Goal: Task Accomplishment & Management: Complete application form

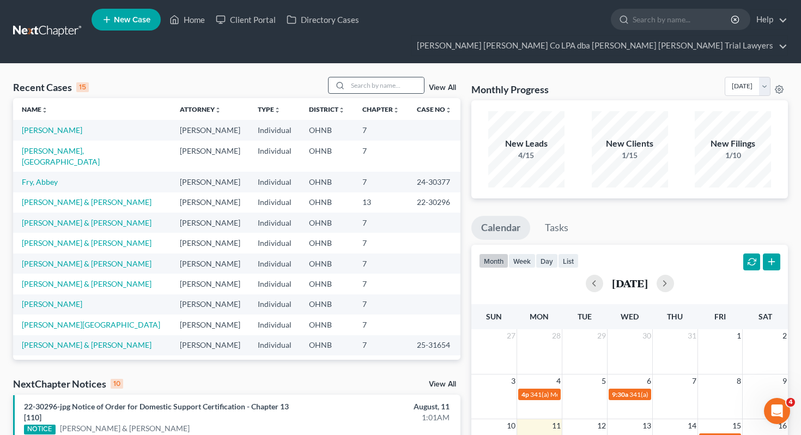
click at [348, 77] on div at bounding box center [339, 85] width 20 height 16
click at [366, 77] on input "search" at bounding box center [386, 85] width 76 height 16
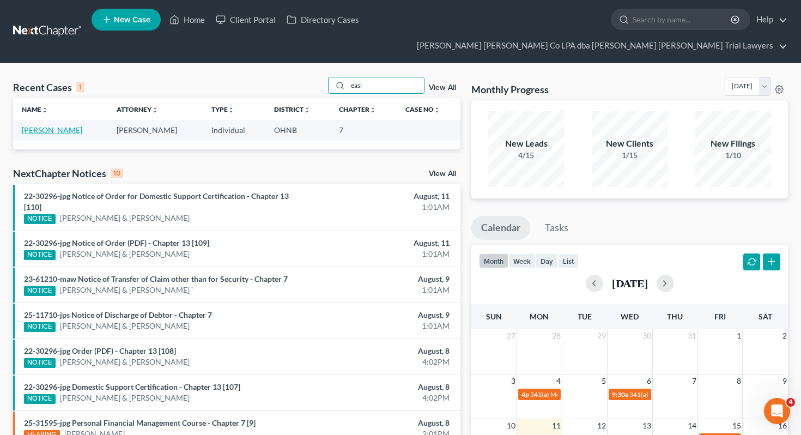
type input "easl"
click at [39, 125] on link "[PERSON_NAME]" at bounding box center [52, 129] width 61 height 9
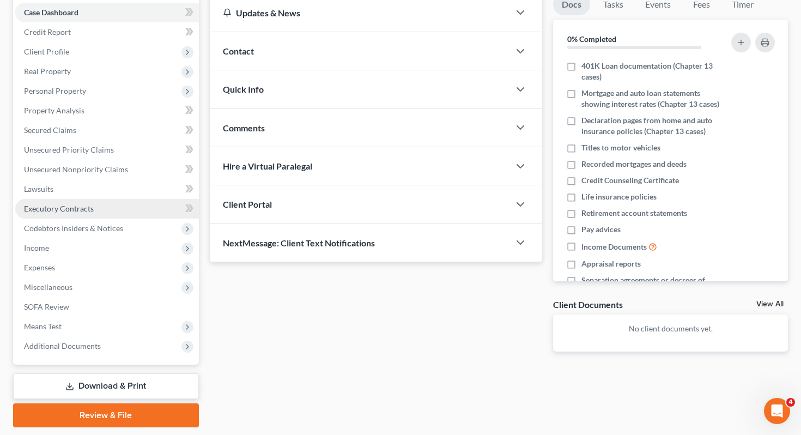
scroll to position [143, 0]
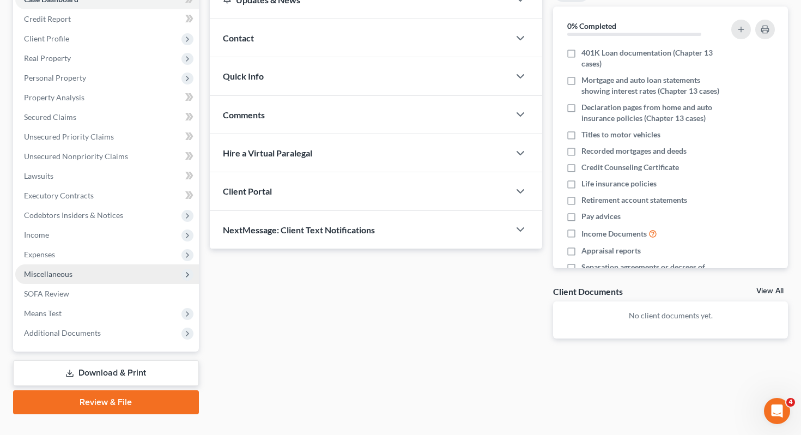
click at [113, 264] on span "Miscellaneous" at bounding box center [107, 274] width 184 height 20
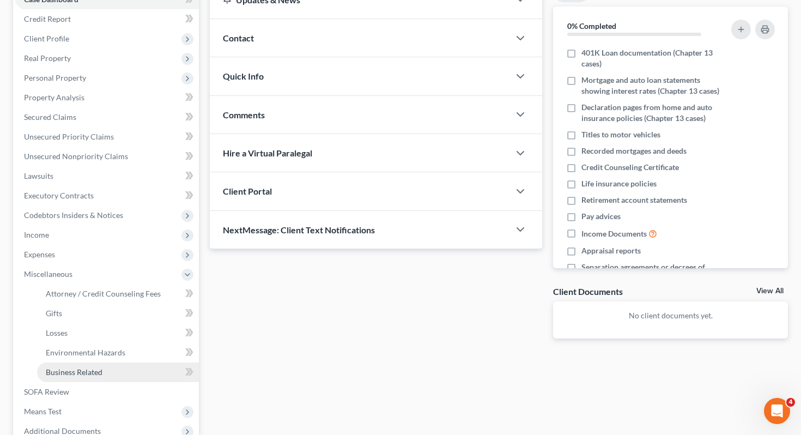
click at [100, 367] on span "Business Related" at bounding box center [74, 371] width 57 height 9
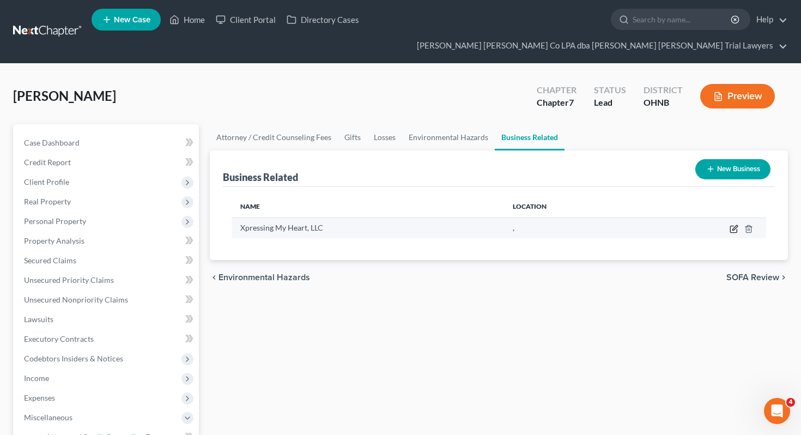
click at [732, 225] on icon "button" at bounding box center [734, 229] width 9 height 9
select select "member"
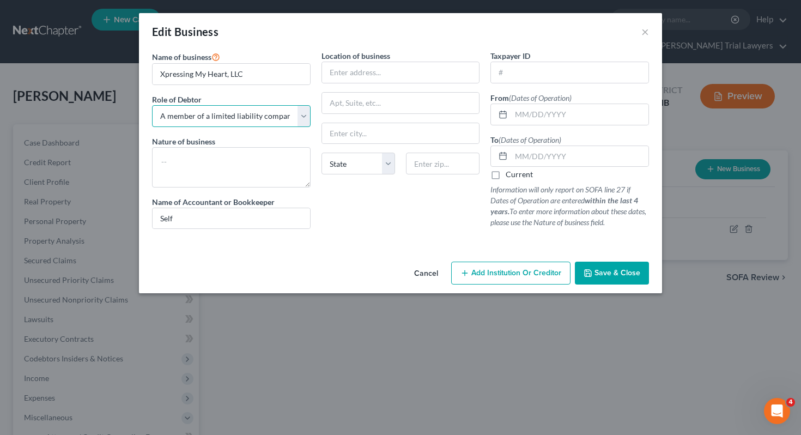
click at [260, 120] on select "Select A member of a limited liability company (LLC) or limited liability partn…" at bounding box center [231, 116] width 159 height 22
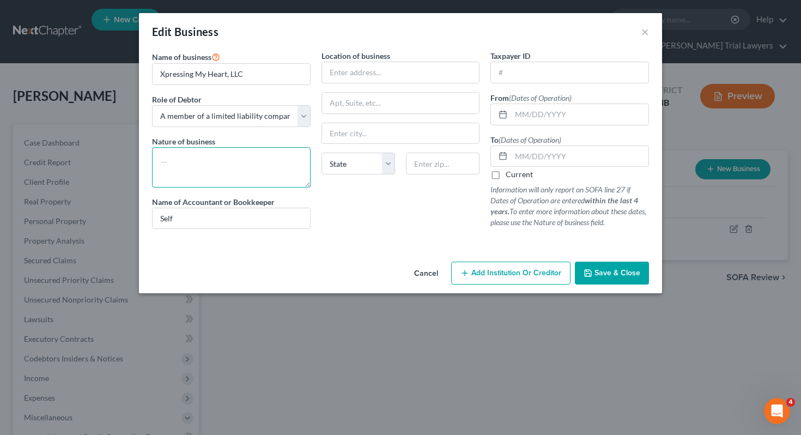
click at [244, 170] on textarea at bounding box center [231, 167] width 159 height 40
type textarea "Handmade crafts such as cards, keychains, etc."
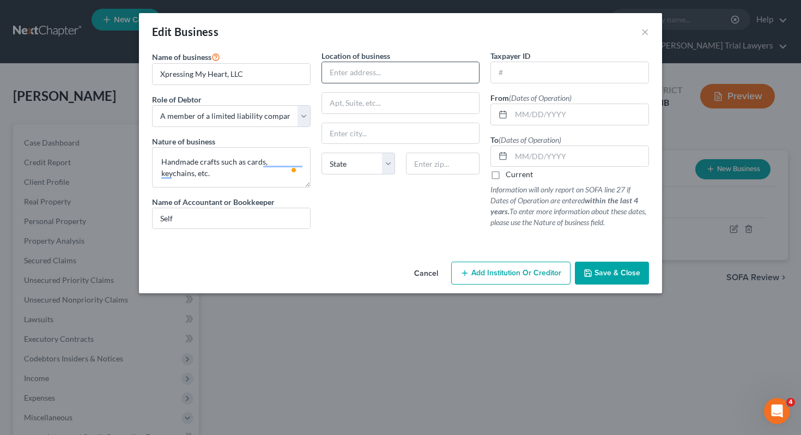
click at [394, 65] on input "text" at bounding box center [401, 72] width 158 height 21
type input "[STREET_ADDRESS]"
click at [424, 171] on input "text" at bounding box center [443, 164] width 74 height 22
type input "43614"
click at [424, 243] on div at bounding box center [401, 242] width 508 height 9
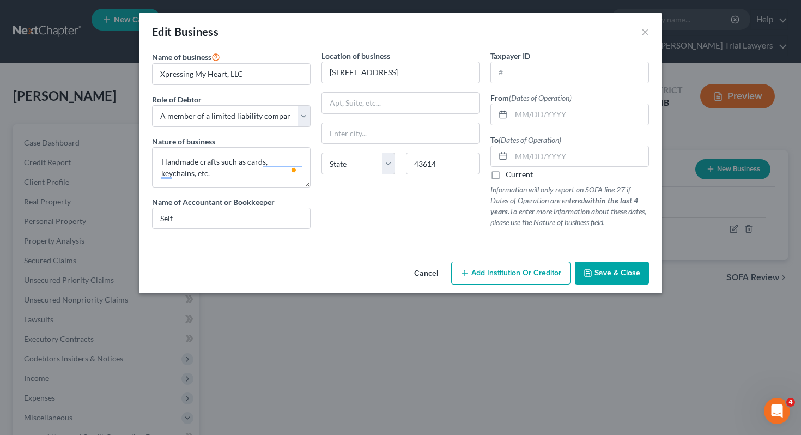
type input "[GEOGRAPHIC_DATA]"
select select "36"
click at [549, 112] on input "text" at bounding box center [579, 114] width 137 height 21
click at [522, 176] on label "Current" at bounding box center [519, 174] width 27 height 11
click at [517, 176] on input "Current" at bounding box center [513, 172] width 7 height 7
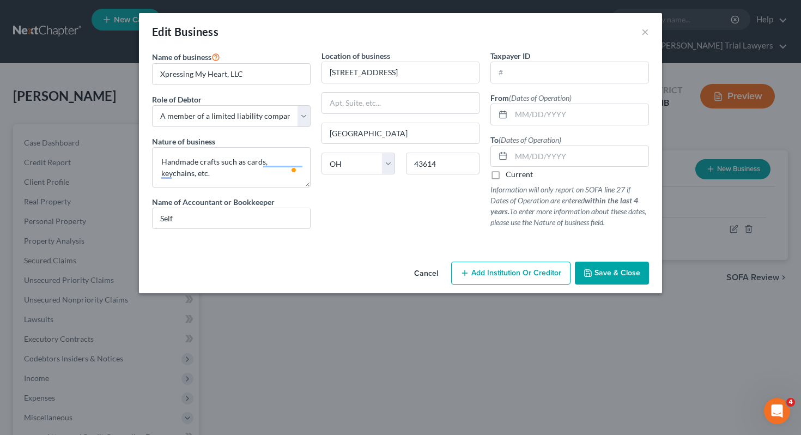
checkbox input "true"
click at [541, 114] on input "text" at bounding box center [579, 114] width 137 height 21
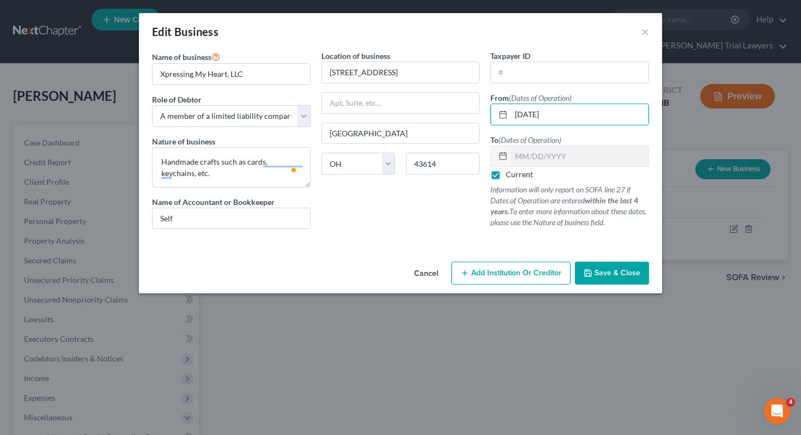
type input "[DATE]"
click at [566, 227] on p "Information will only report on SOFA line 27 if Dates of Operation are entered …" at bounding box center [570, 206] width 159 height 44
click at [605, 267] on button "Save & Close" at bounding box center [612, 273] width 74 height 23
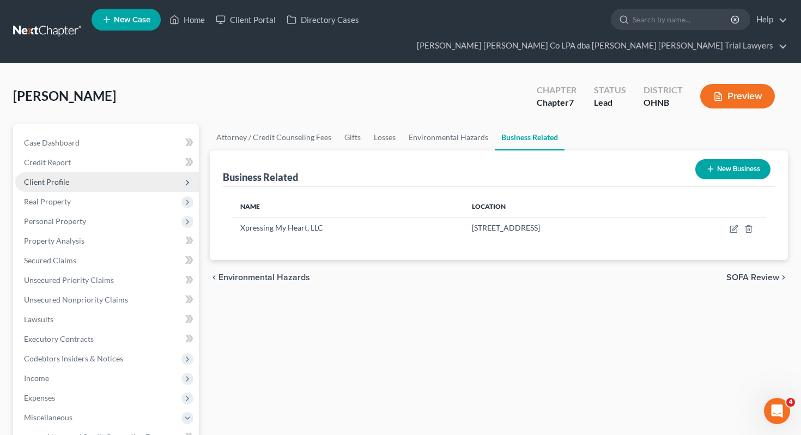
click at [115, 172] on span "Client Profile" at bounding box center [107, 182] width 184 height 20
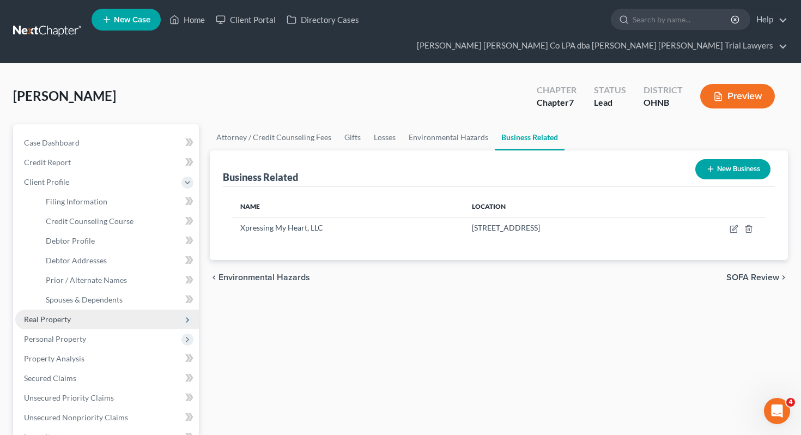
click at [83, 310] on span "Real Property" at bounding box center [107, 320] width 184 height 20
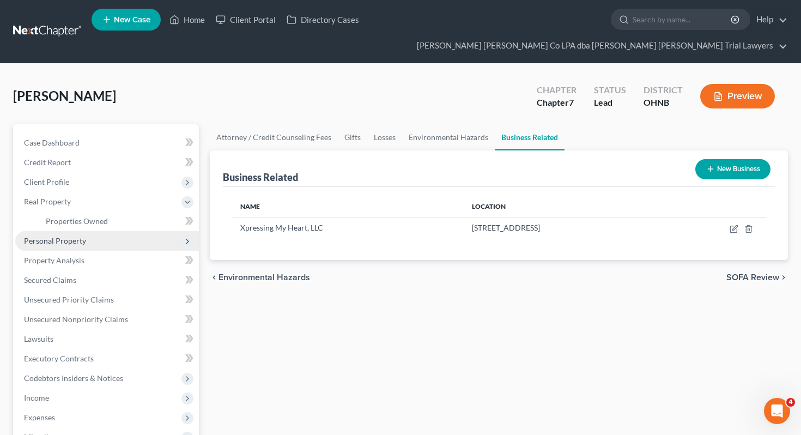
click at [116, 231] on span "Personal Property" at bounding box center [107, 241] width 184 height 20
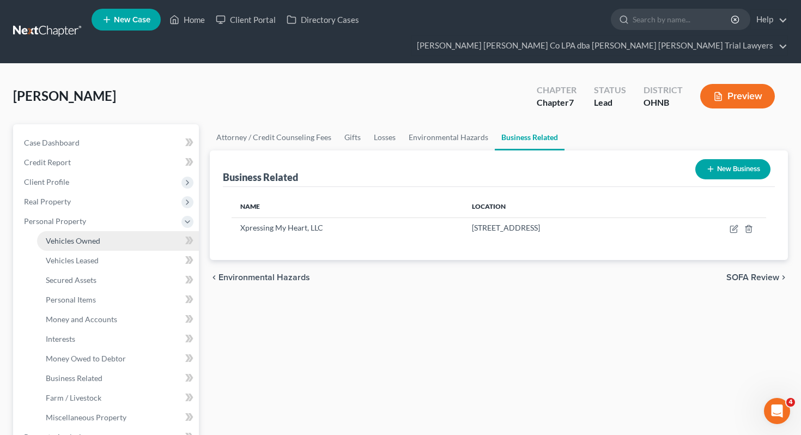
click at [116, 231] on link "Vehicles Owned" at bounding box center [118, 241] width 162 height 20
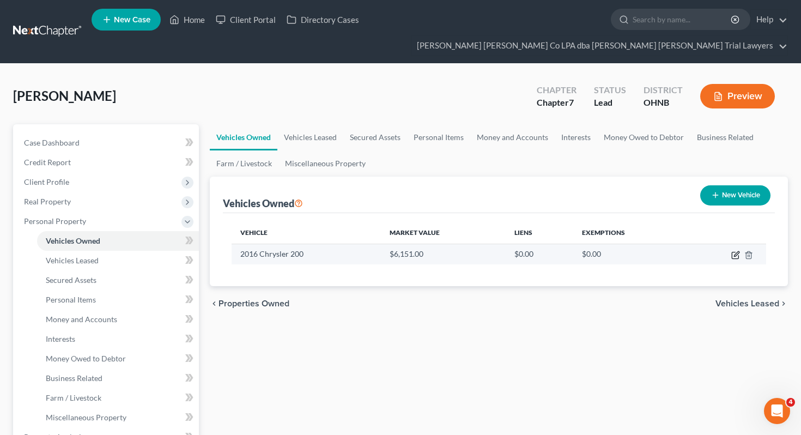
click at [734, 251] on icon "button" at bounding box center [736, 255] width 9 height 9
select select "0"
select select "10"
select select "0"
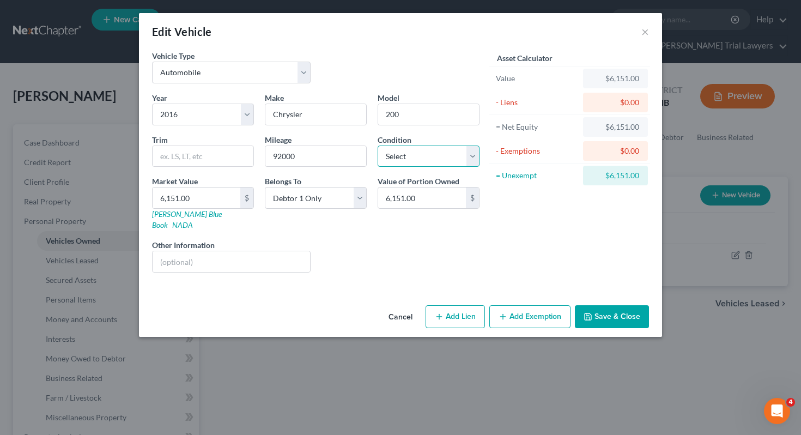
click at [452, 158] on select "Select Excellent Very Good Good Fair Poor" at bounding box center [429, 157] width 102 height 22
click at [191, 214] on link "[PERSON_NAME] Blue Book" at bounding box center [187, 219] width 70 height 20
click at [203, 206] on input "6,151.00" at bounding box center [197, 198] width 88 height 21
type input "5"
type input "5.00"
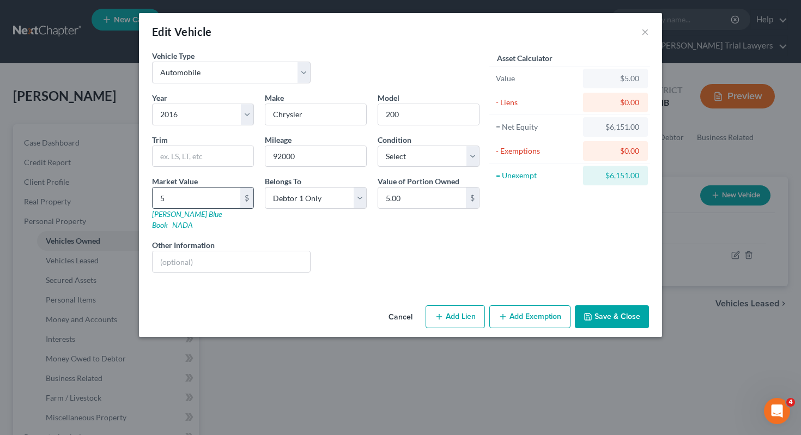
type input "58"
type input "58.00"
type input "584"
type input "584.00"
type input "5846"
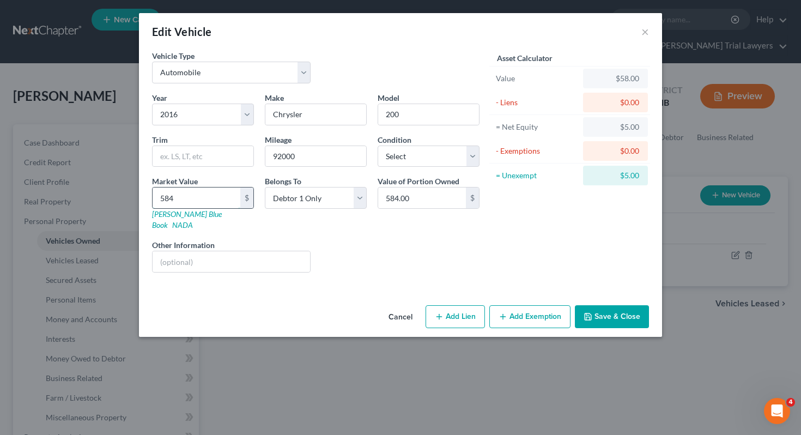
type input "5,846.00"
type input "5,846"
click at [390, 148] on select "Select Excellent Very Good Good Fair Poor" at bounding box center [429, 157] width 102 height 22
select select "3"
click at [513, 305] on button "Add Exemption" at bounding box center [530, 316] width 81 height 23
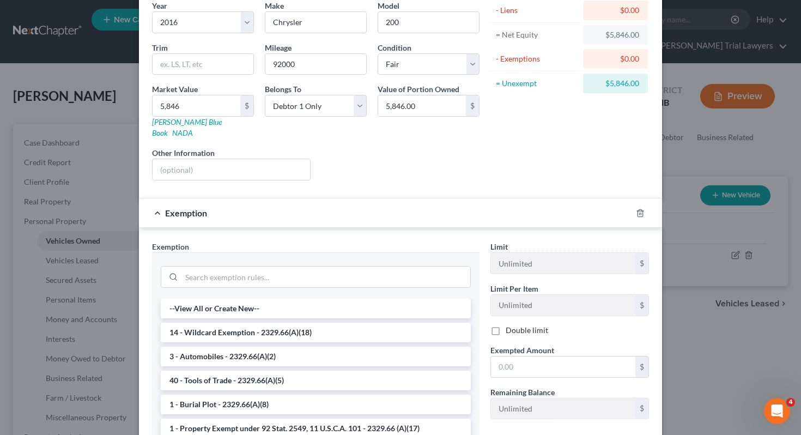
scroll to position [93, 0]
click at [339, 346] on li "3 - Automobiles - 2329.66(A)(2)" at bounding box center [316, 356] width 310 height 20
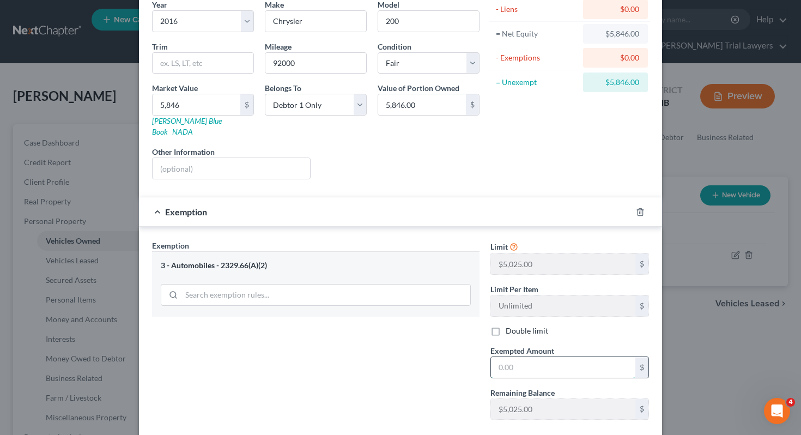
click at [516, 357] on input "text" at bounding box center [563, 367] width 144 height 21
type input "5,025"
click at [437, 319] on div "Exemption Set must be selected for CA. Exemption * 3 - Automobiles - 2329.66(A)…" at bounding box center [316, 334] width 339 height 189
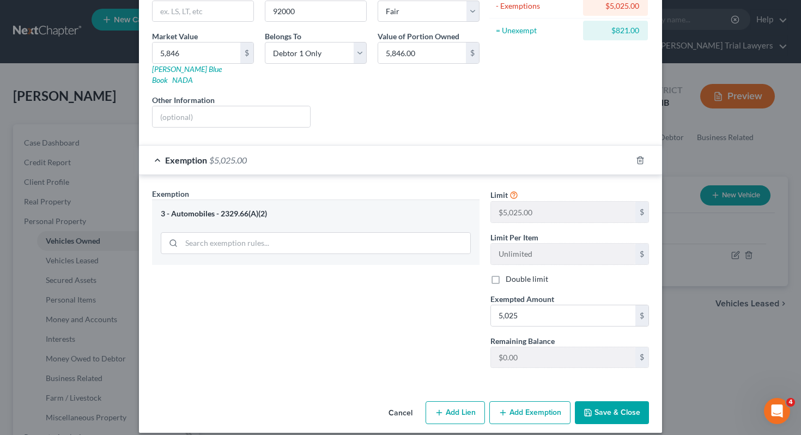
click at [620, 401] on button "Save & Close" at bounding box center [612, 412] width 74 height 23
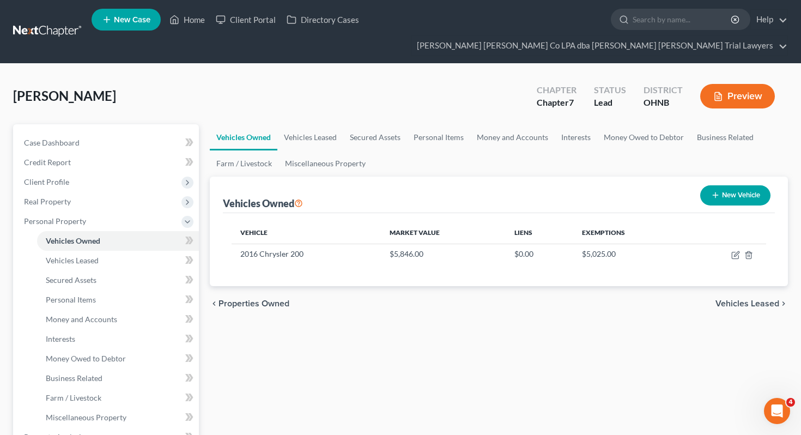
click at [245, 312] on div "Vehicles Owned Vehicles Leased Secured Assets Personal Items Money and Accounts…" at bounding box center [499, 439] width 590 height 630
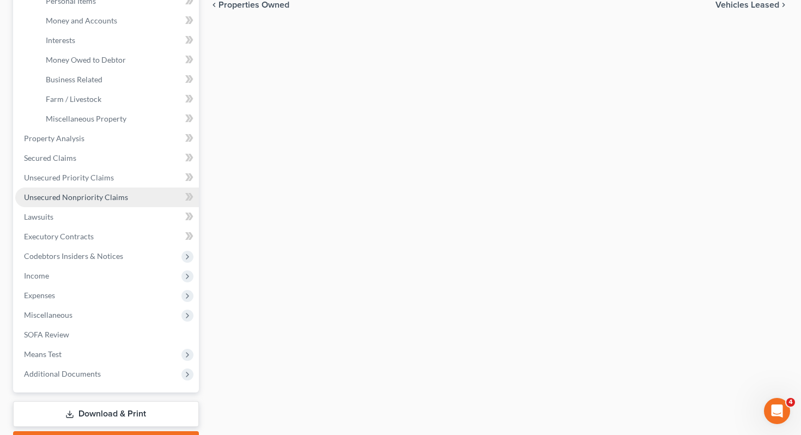
scroll to position [306, 0]
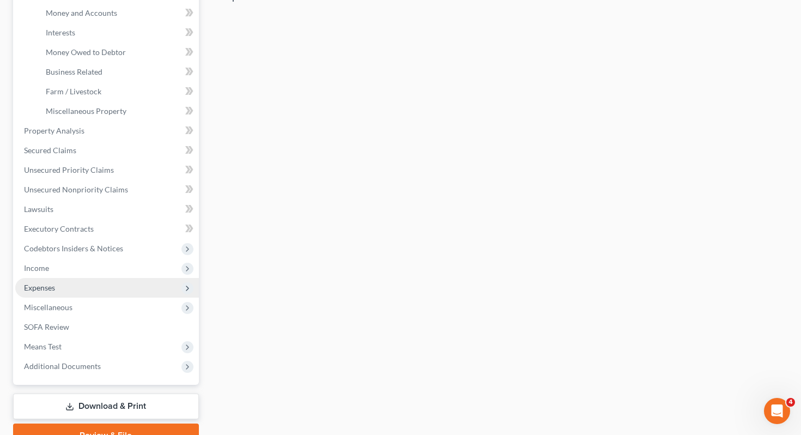
click at [90, 278] on span "Expenses" at bounding box center [107, 288] width 184 height 20
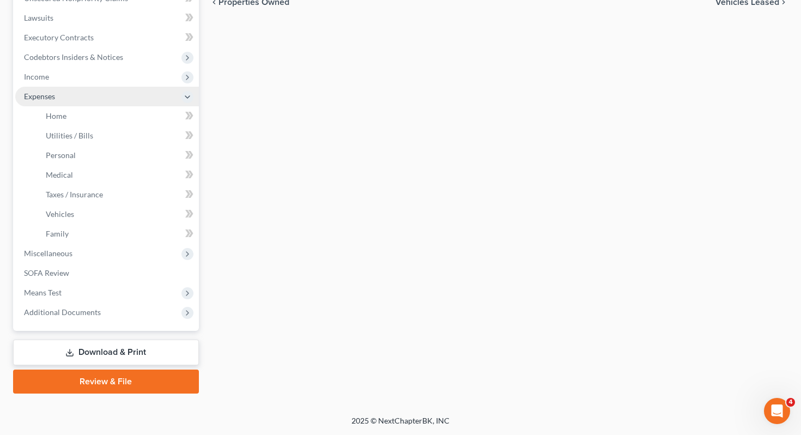
scroll to position [281, 0]
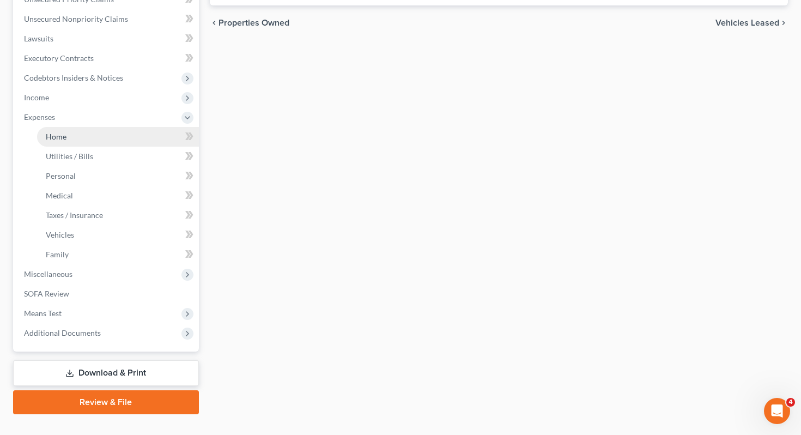
click at [115, 127] on link "Home" at bounding box center [118, 137] width 162 height 20
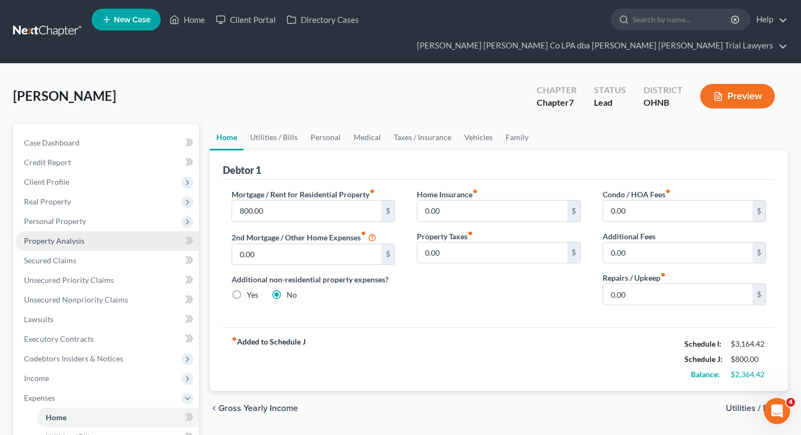
click at [104, 231] on link "Property Analysis" at bounding box center [107, 241] width 184 height 20
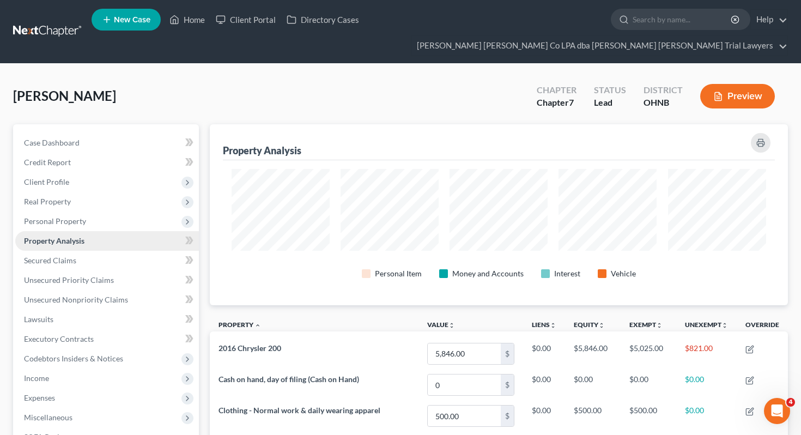
scroll to position [181, 578]
click at [105, 251] on link "Secured Claims" at bounding box center [107, 261] width 184 height 20
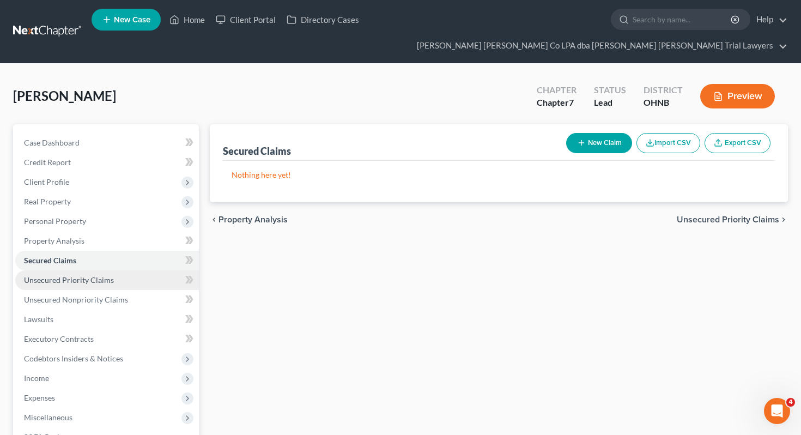
click at [105, 275] on span "Unsecured Priority Claims" at bounding box center [69, 279] width 90 height 9
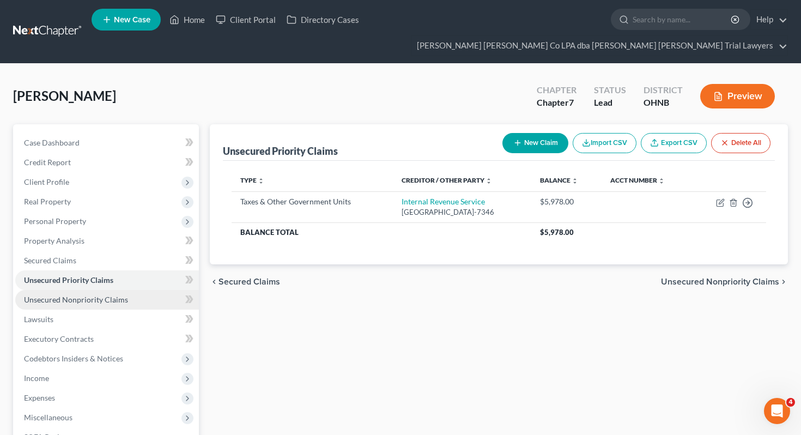
click at [105, 295] on span "Unsecured Nonpriority Claims" at bounding box center [76, 299] width 104 height 9
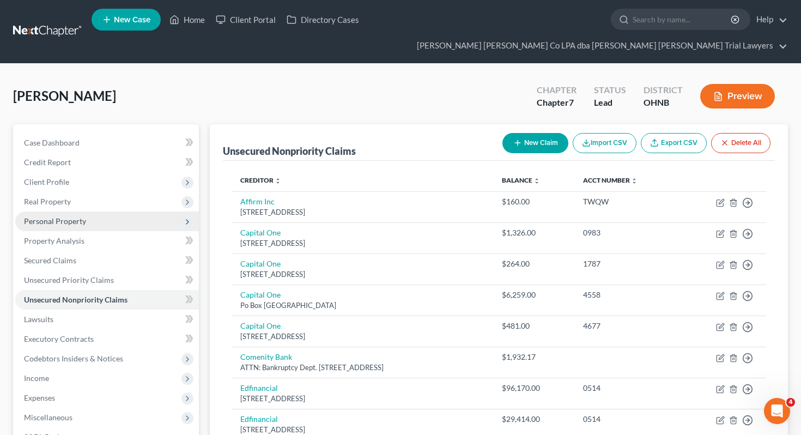
click at [126, 212] on span "Personal Property" at bounding box center [107, 222] width 184 height 20
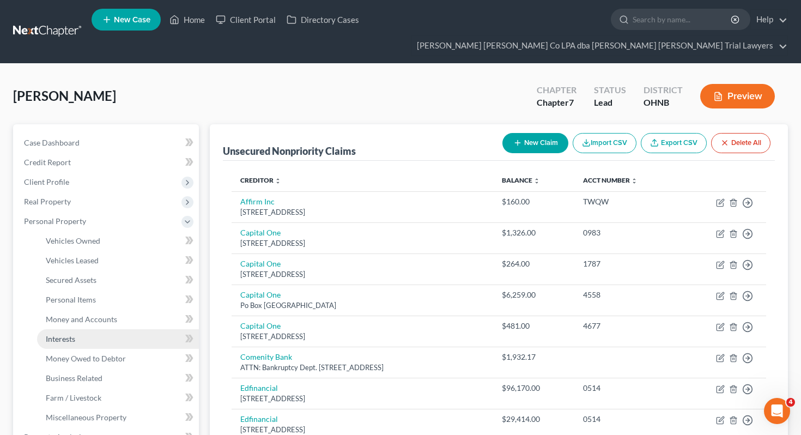
click at [99, 329] on link "Interests" at bounding box center [118, 339] width 162 height 20
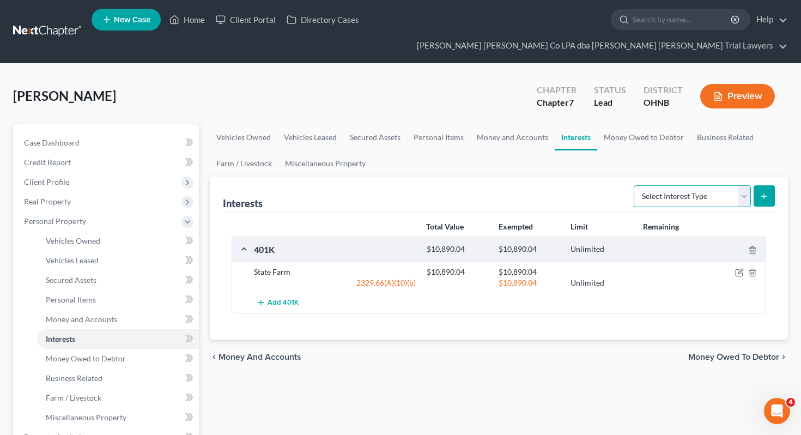
click at [663, 185] on select "Select Interest Type 401K Annuity Bond Education IRA Government Bond Government…" at bounding box center [692, 196] width 117 height 22
select select "term_life_insurance"
click at [760, 192] on icon "submit" at bounding box center [764, 196] width 9 height 9
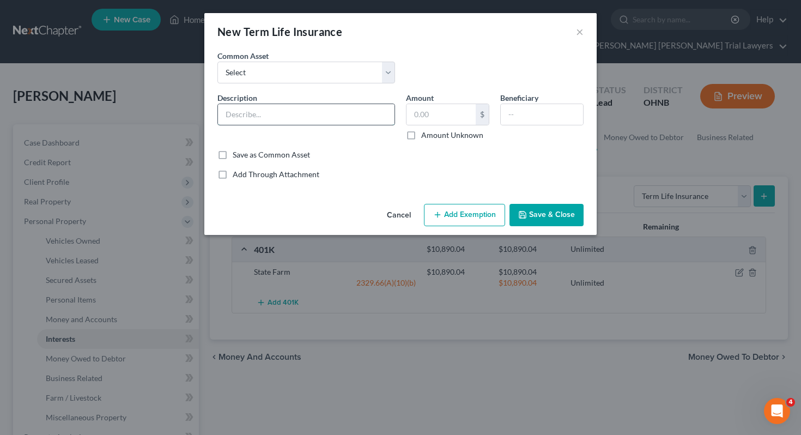
click at [330, 121] on input "text" at bounding box center [306, 114] width 177 height 21
type input "State Farm"
click at [440, 134] on label "Amount Unknown" at bounding box center [452, 135] width 62 height 11
click at [433, 134] on input "Amount Unknown" at bounding box center [429, 133] width 7 height 7
checkbox input "true"
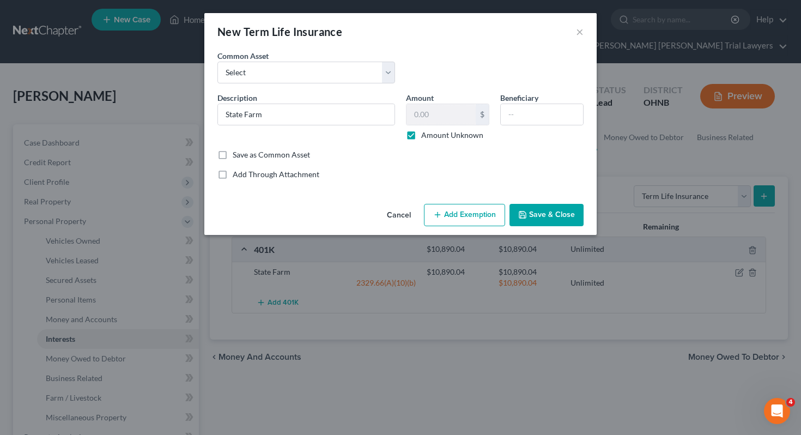
click at [560, 212] on button "Save & Close" at bounding box center [547, 215] width 74 height 23
